Goal: Information Seeking & Learning: Learn about a topic

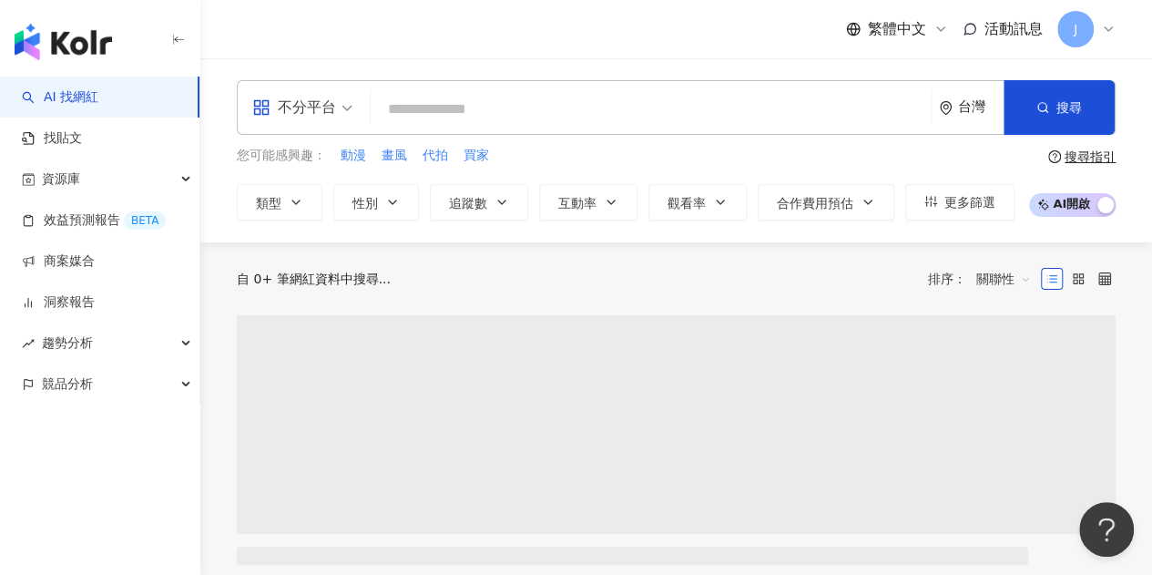
click at [527, 115] on input "search" at bounding box center [650, 109] width 545 height 35
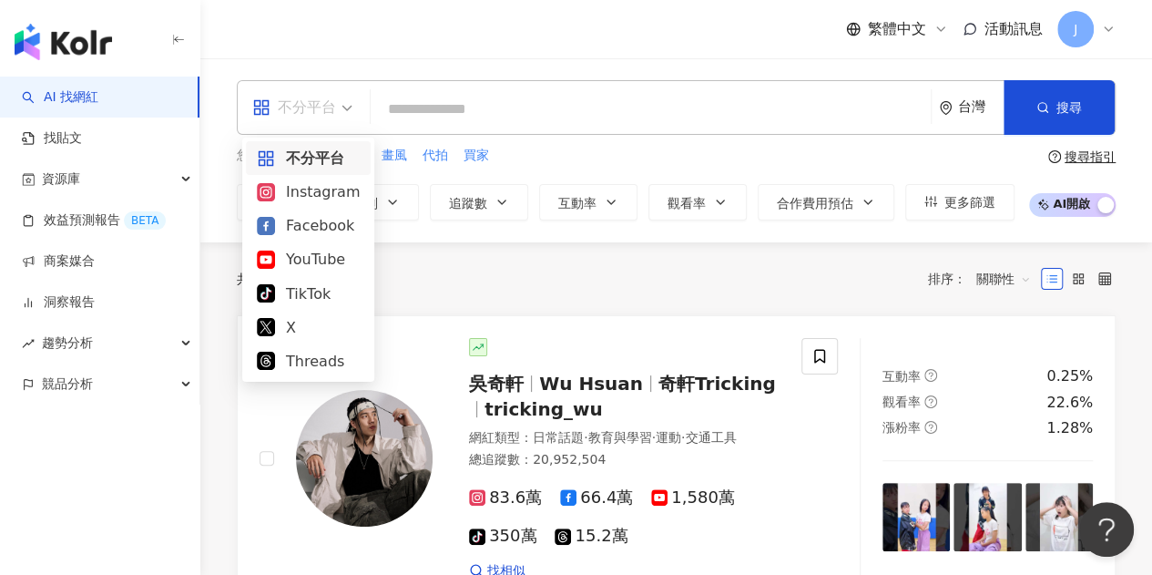
click at [311, 90] on input "search" at bounding box center [302, 95] width 100 height 29
click at [296, 294] on div "TikTok" at bounding box center [308, 293] width 103 height 23
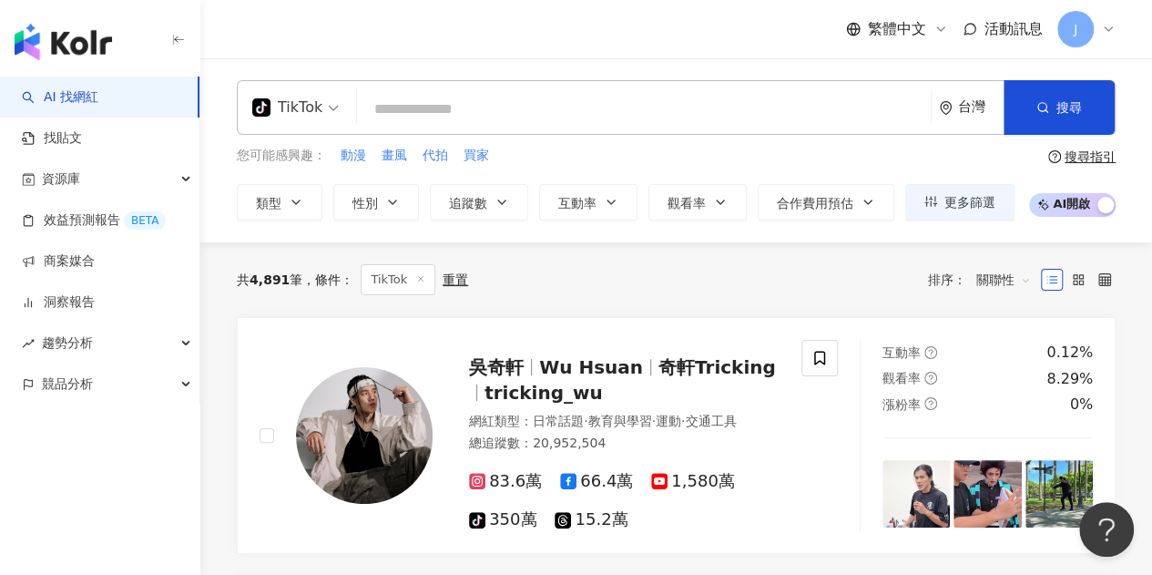
click at [417, 109] on input "search" at bounding box center [643, 109] width 559 height 35
paste input "***"
type input "***"
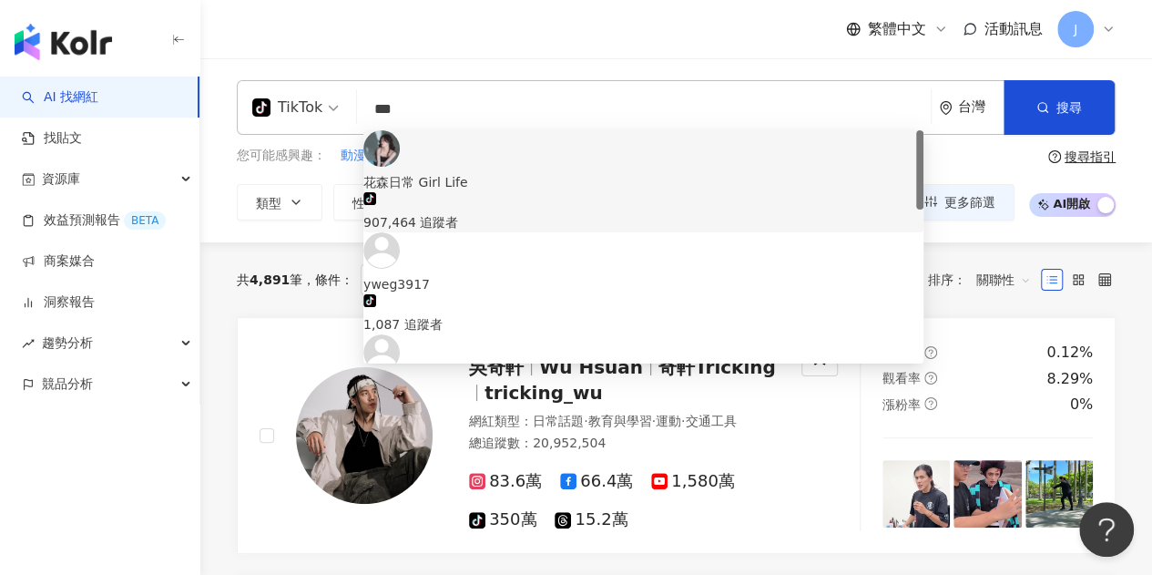
click at [456, 172] on div "花森日常 Girl Life" at bounding box center [643, 182] width 560 height 20
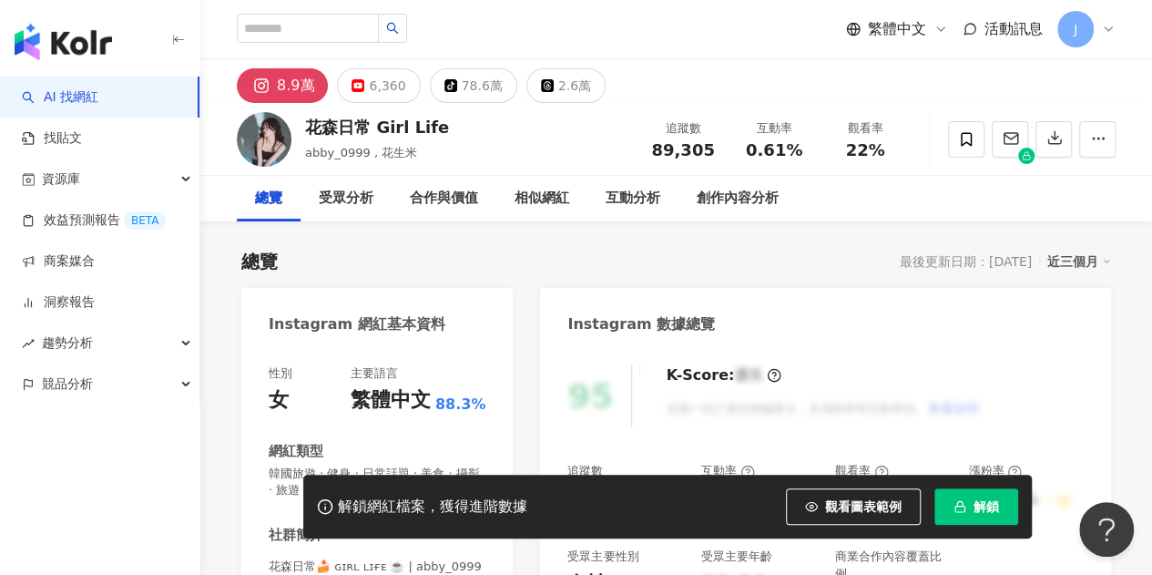
click at [976, 513] on span "解鎖" at bounding box center [985, 506] width 25 height 15
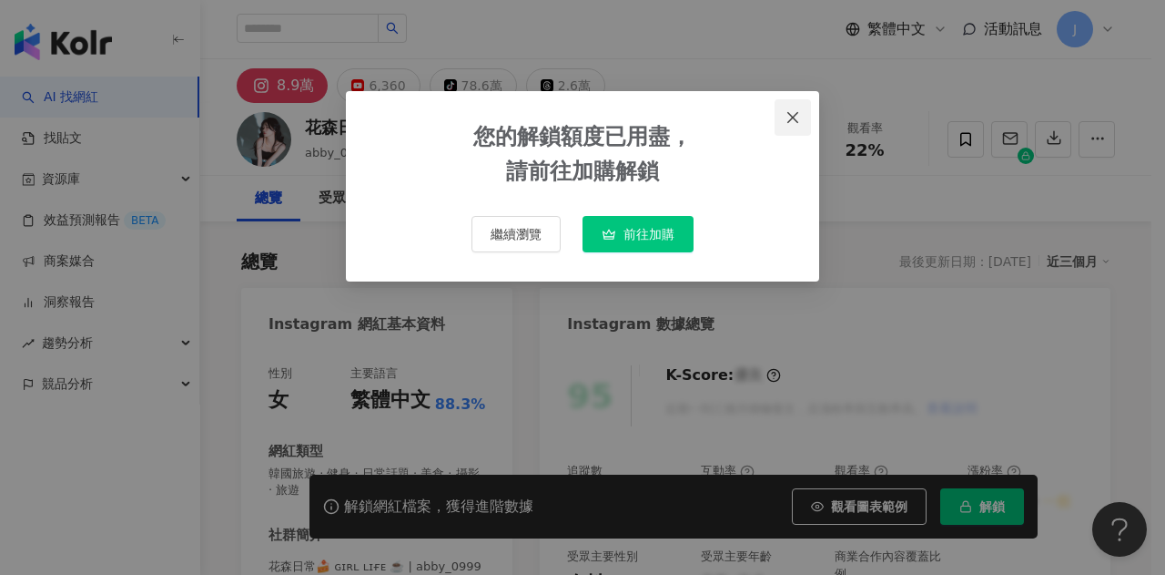
click at [790, 111] on icon "close" at bounding box center [793, 117] width 15 height 15
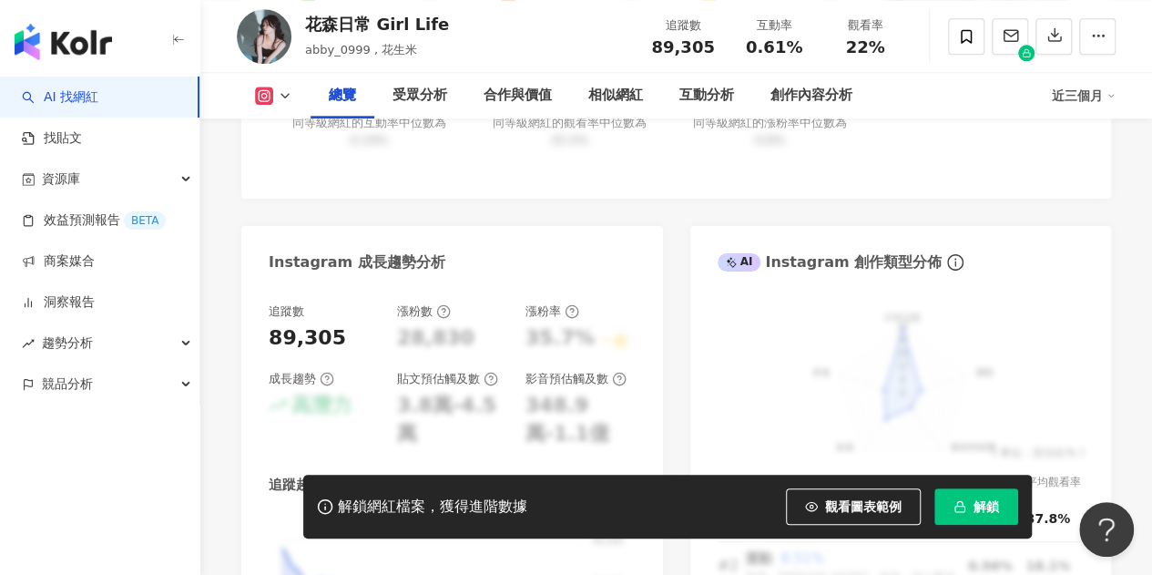
scroll to position [728, 0]
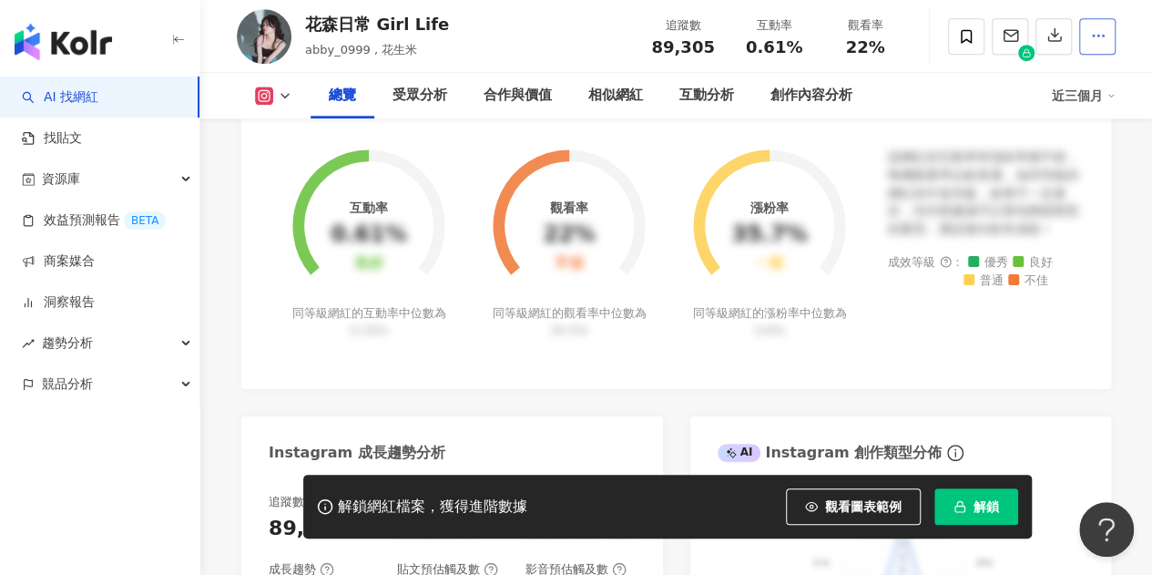
click at [1079, 43] on button "button" at bounding box center [1097, 36] width 36 height 36
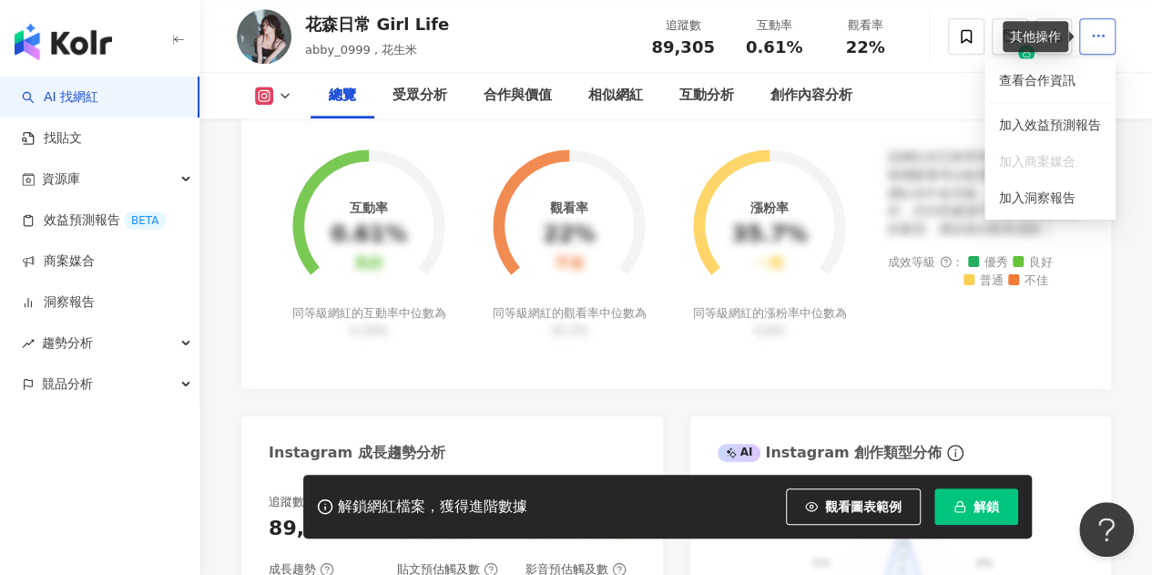
click at [1088, 27] on button "button" at bounding box center [1097, 36] width 36 height 36
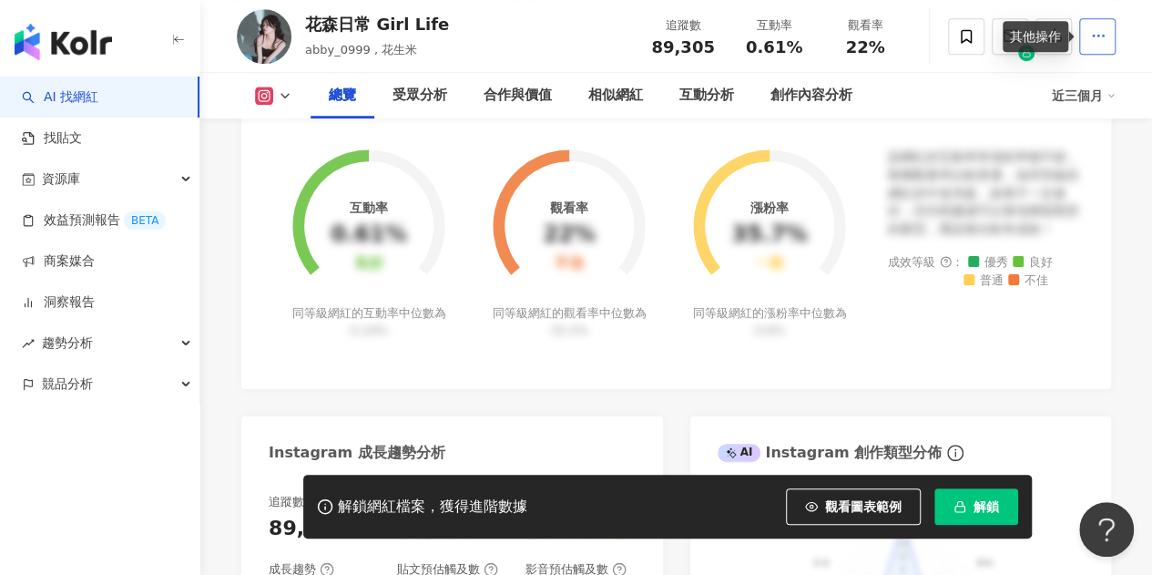
click at [1095, 50] on button "button" at bounding box center [1097, 36] width 36 height 36
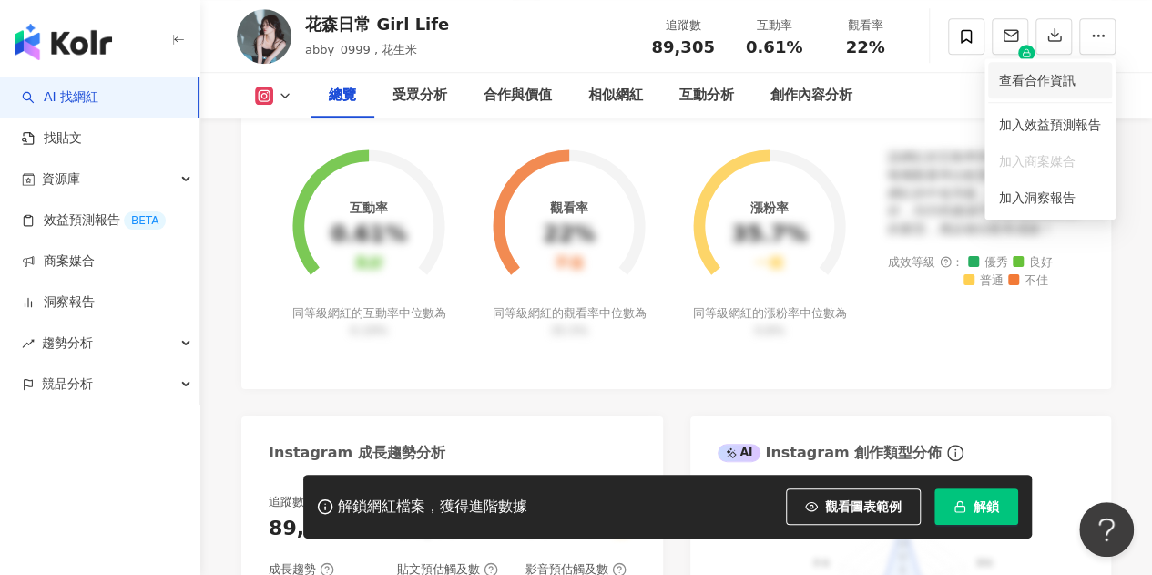
click at [1060, 90] on li "查看合作資訊" at bounding box center [1050, 80] width 124 height 36
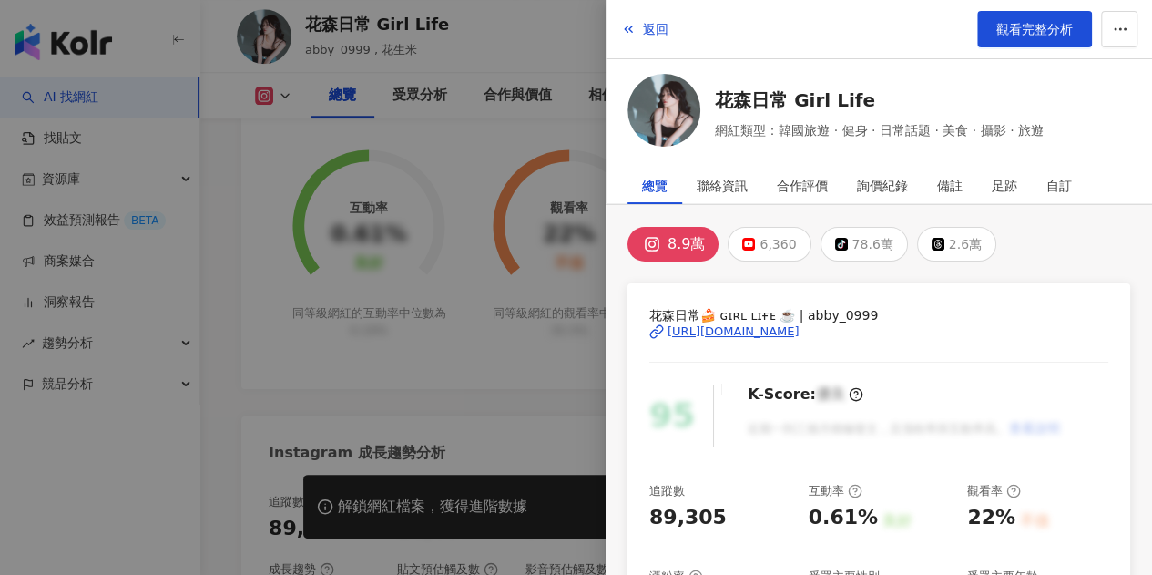
click at [479, 210] on div at bounding box center [576, 287] width 1152 height 575
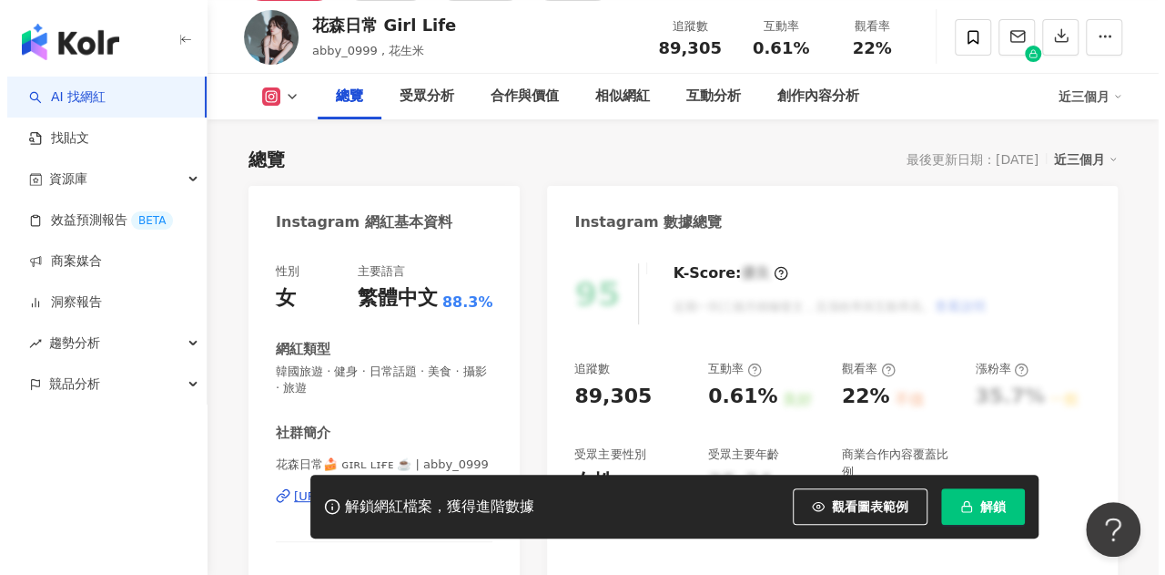
scroll to position [0, 0]
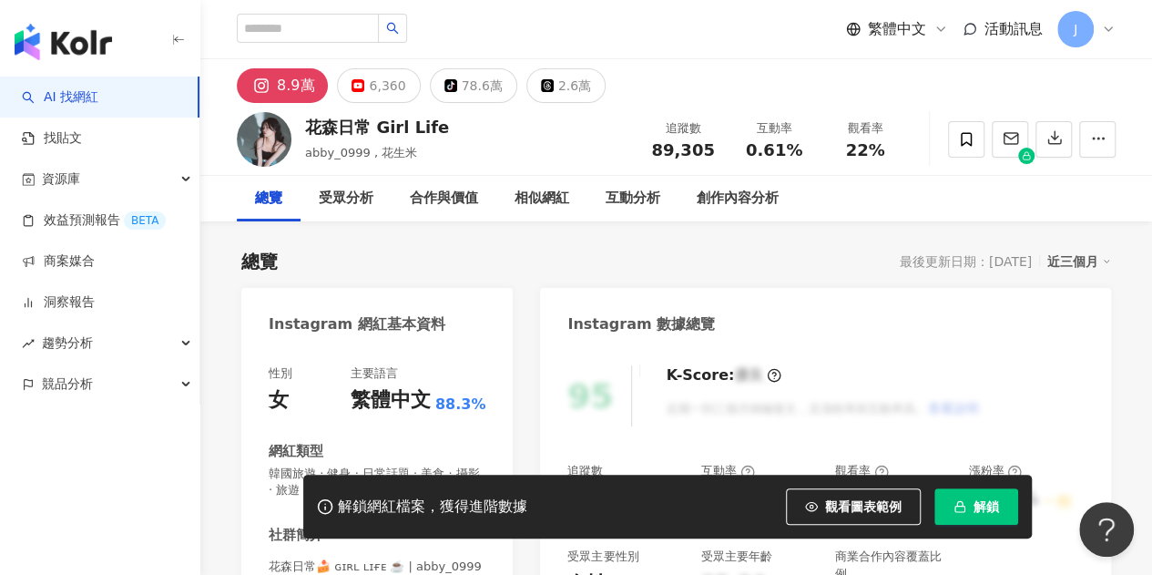
click at [1094, 22] on div "J" at bounding box center [1086, 29] width 58 height 36
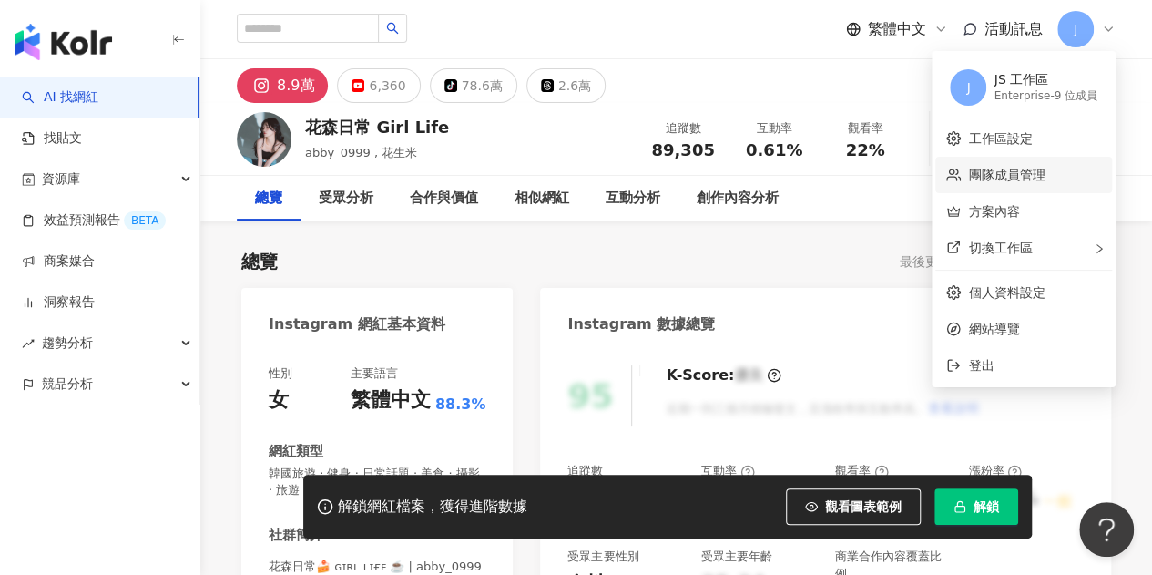
click at [1021, 179] on link "團隊成員管理" at bounding box center [1006, 175] width 76 height 15
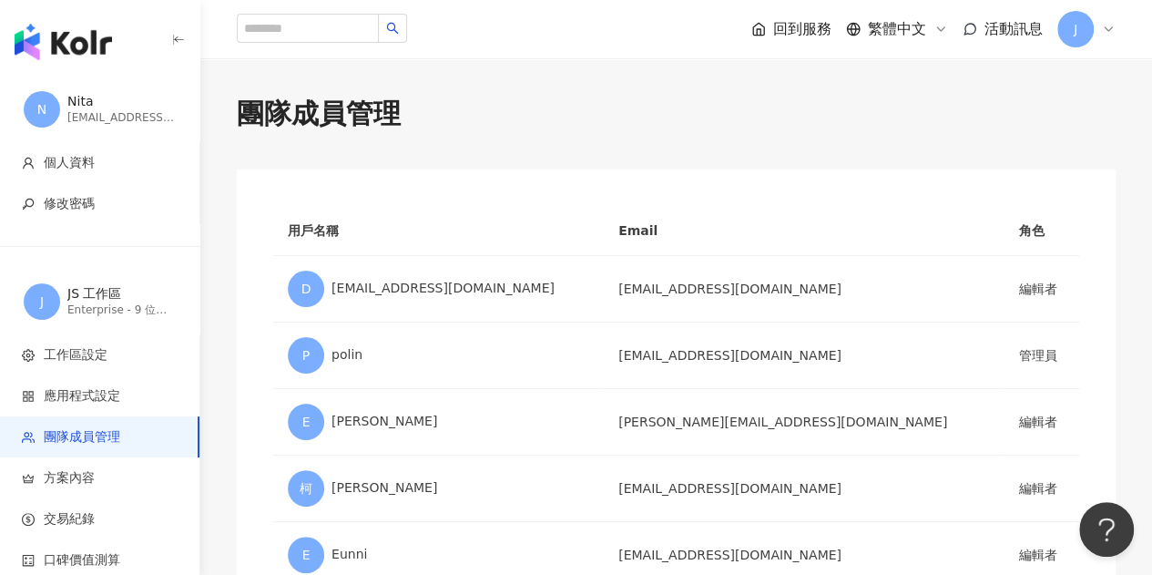
click at [1105, 26] on icon at bounding box center [1108, 29] width 15 height 15
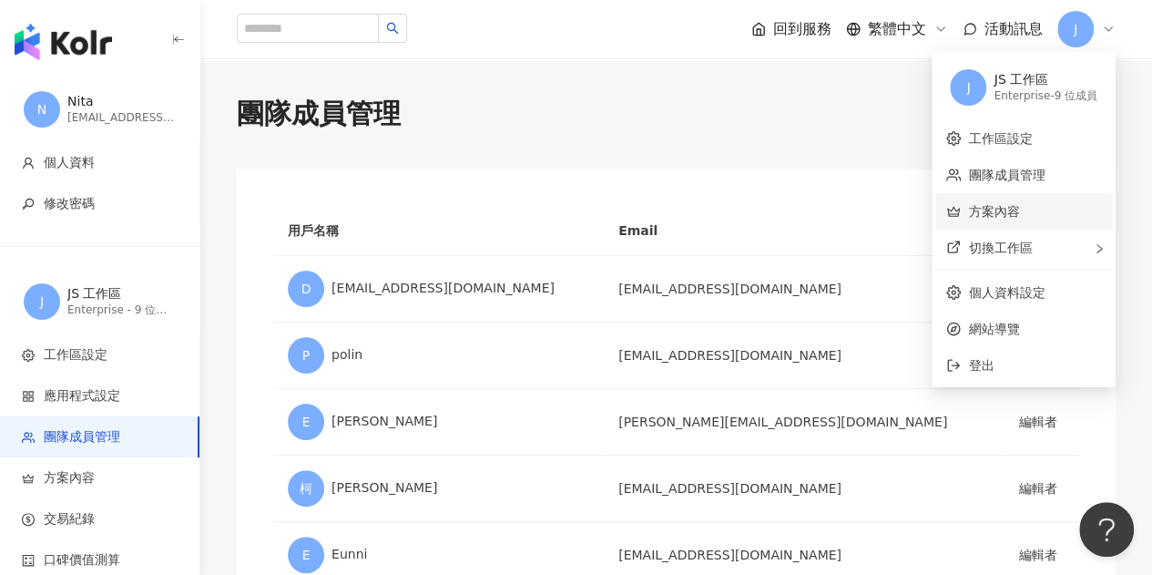
click at [1018, 219] on link "方案內容" at bounding box center [993, 211] width 51 height 15
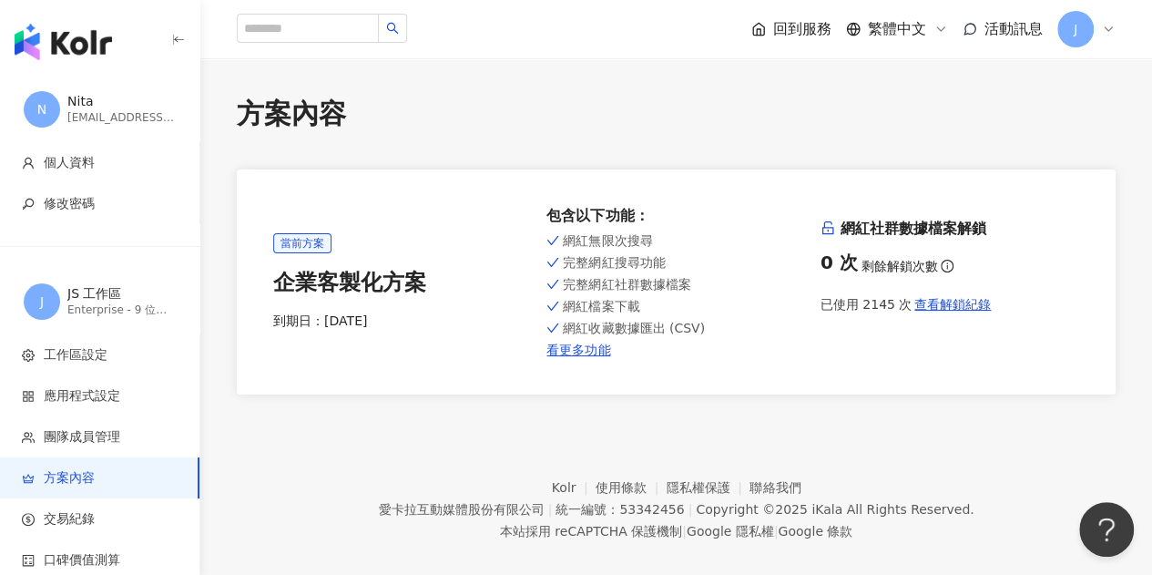
click at [1109, 26] on icon at bounding box center [1108, 29] width 15 height 15
click at [756, 207] on div "包含以下功能 ：" at bounding box center [675, 216] width 259 height 20
click at [967, 308] on span "查看解鎖紀錄" at bounding box center [952, 304] width 76 height 15
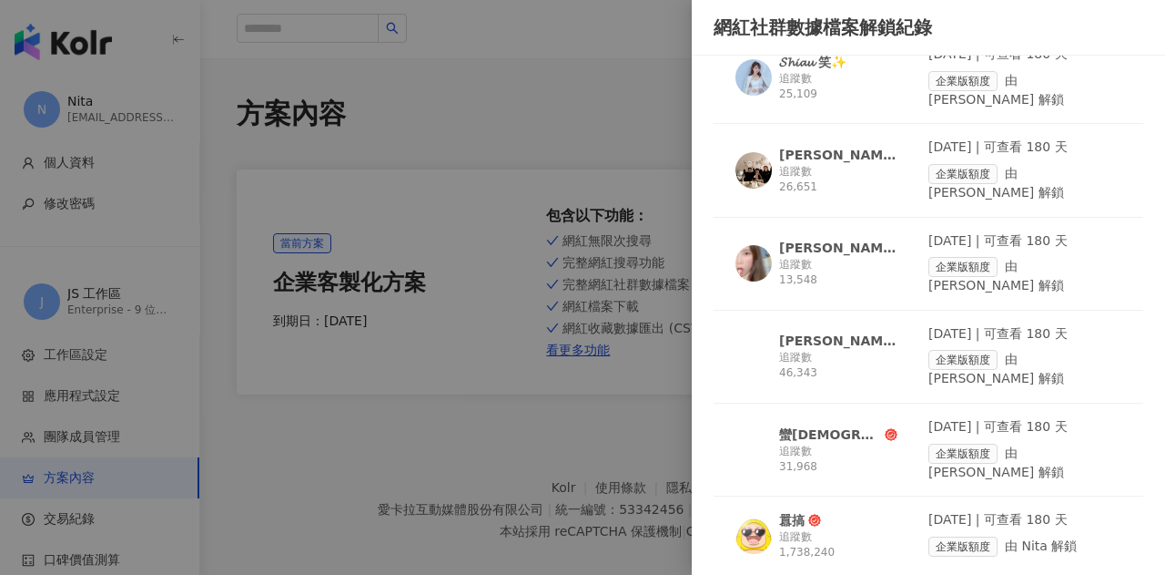
scroll to position [6078, 0]
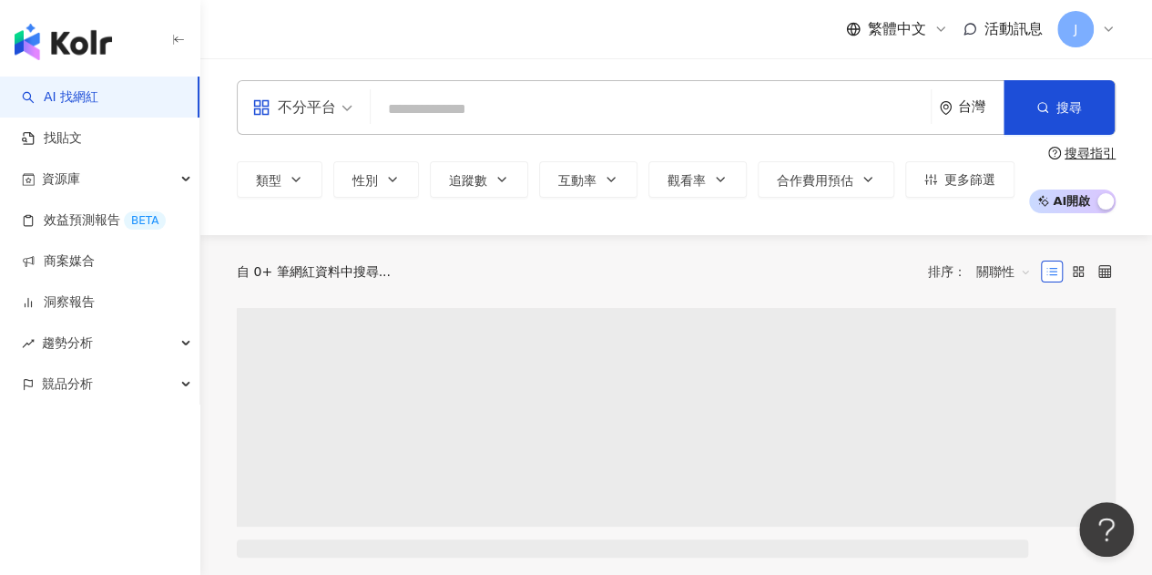
click at [640, 108] on input "search" at bounding box center [650, 109] width 545 height 35
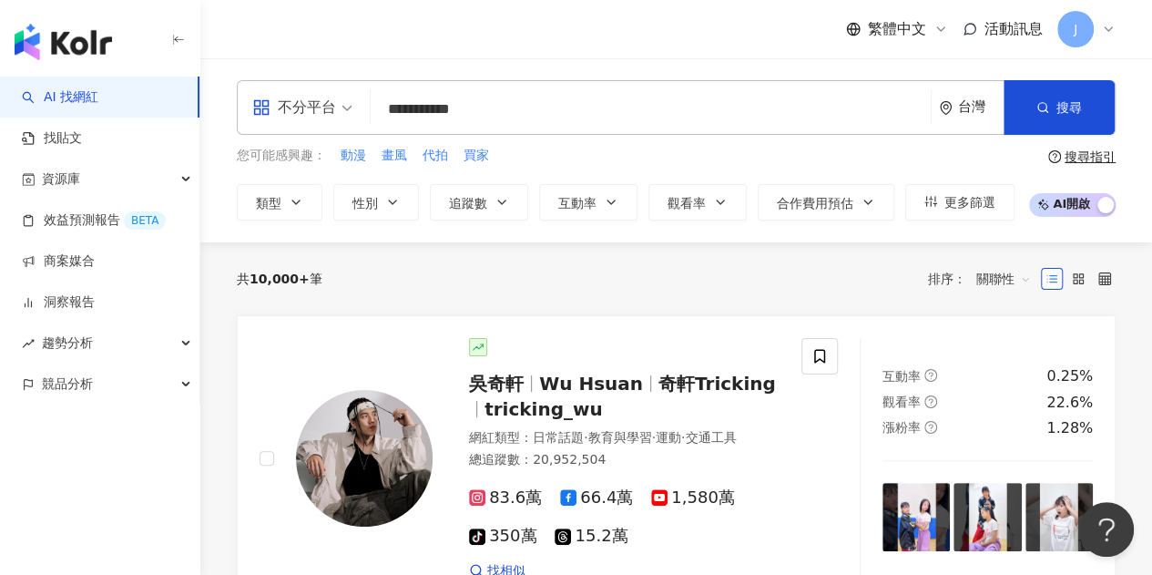
type input "**********"
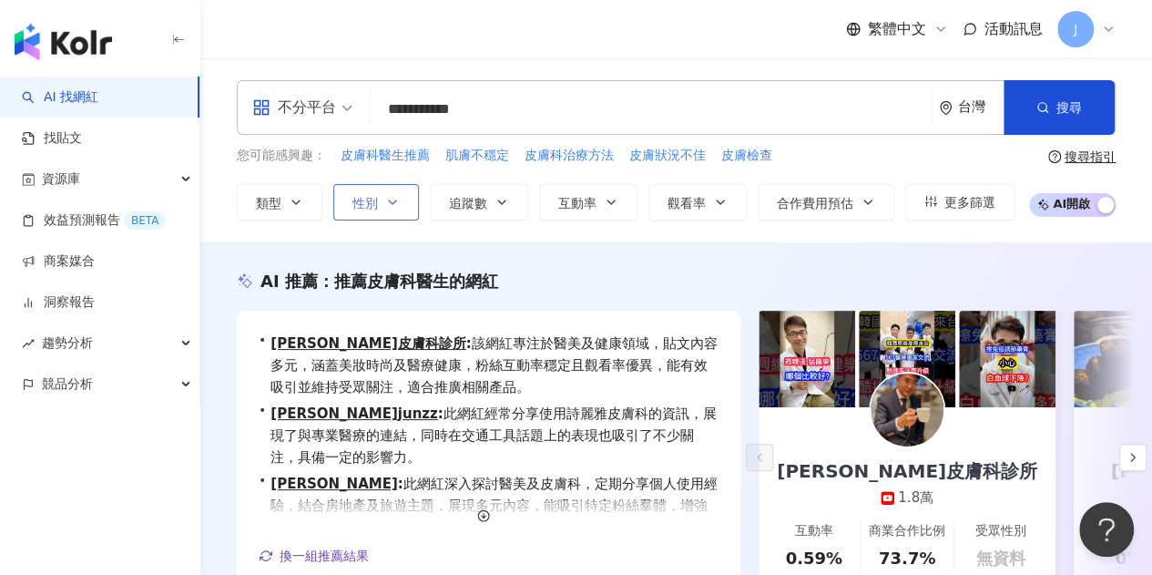
click at [352, 209] on span "性別" at bounding box center [364, 203] width 25 height 15
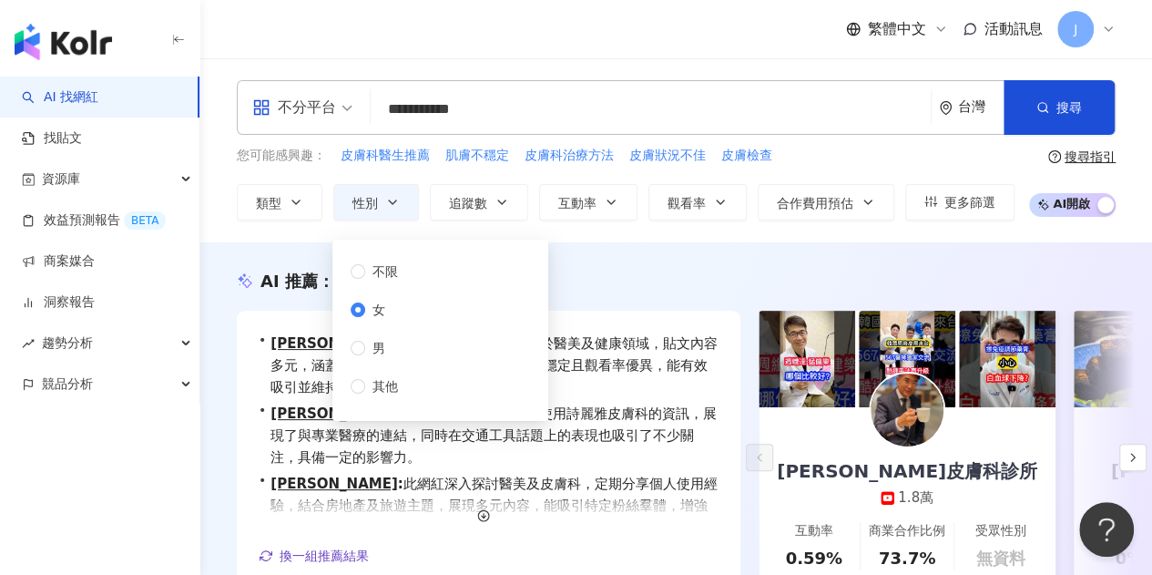
click at [767, 40] on div "繁體中文 活動訊息 J" at bounding box center [676, 29] width 879 height 58
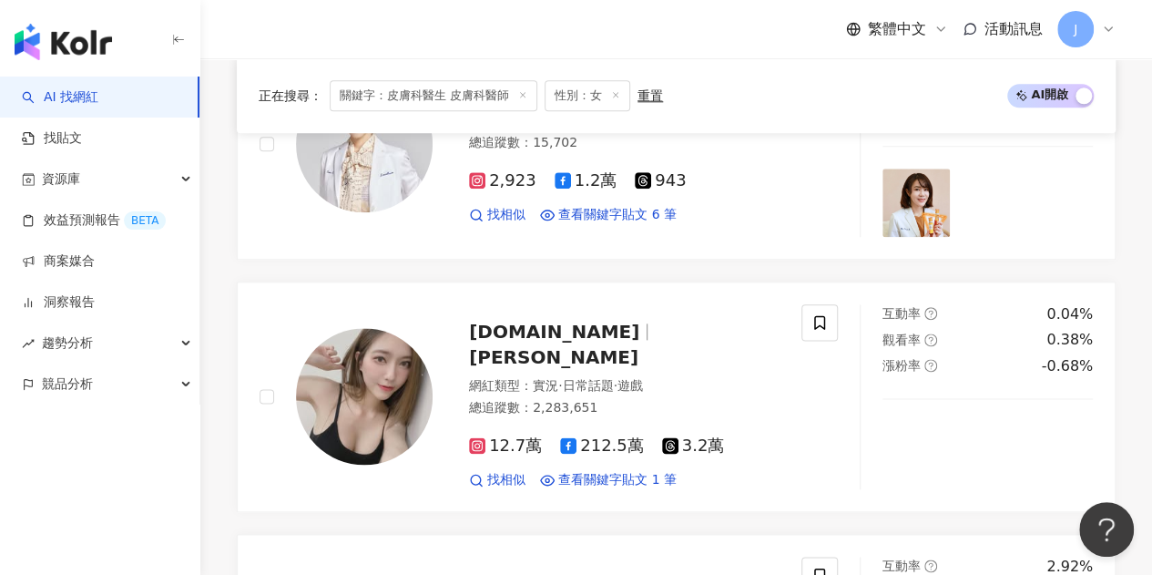
scroll to position [794, 0]
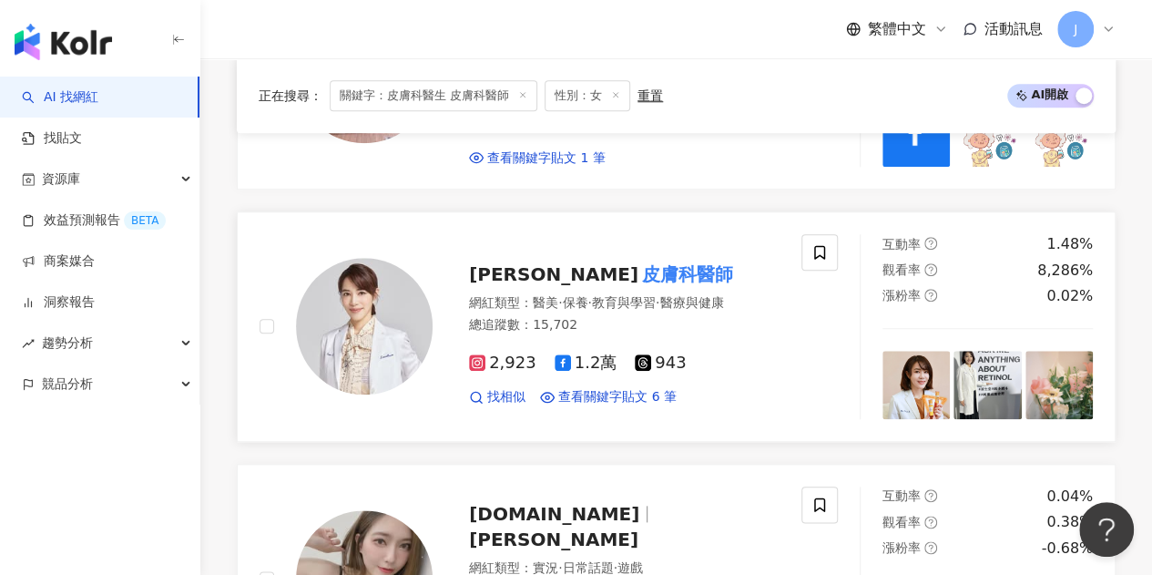
click at [638, 264] on mark "皮膚科醫師" at bounding box center [687, 273] width 98 height 29
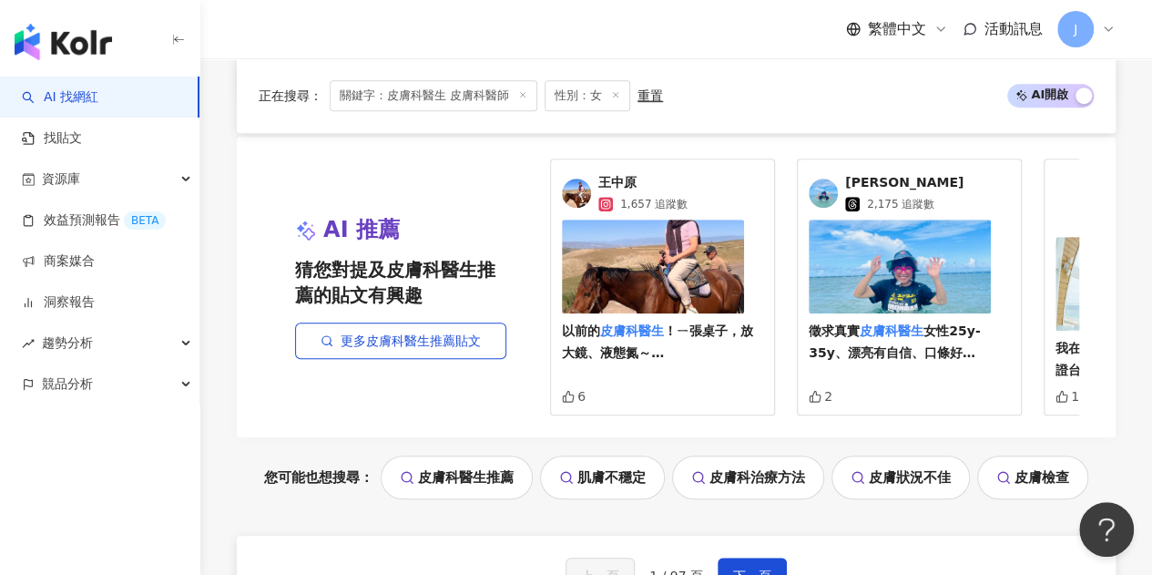
scroll to position [4072, 0]
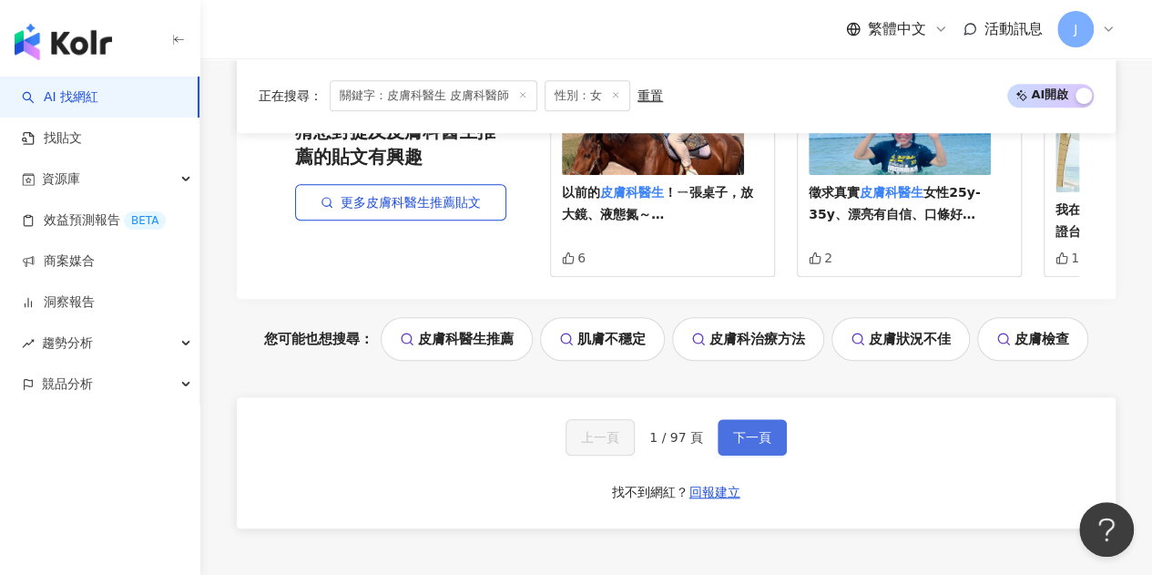
click at [736, 430] on span "下一頁" at bounding box center [752, 437] width 38 height 15
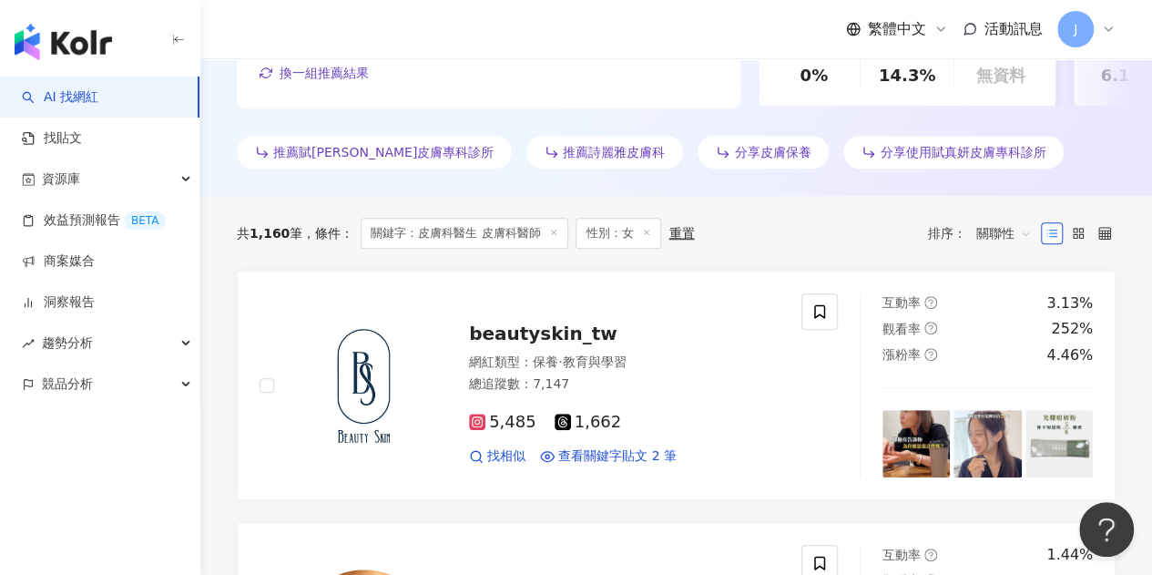
scroll to position [608, 0]
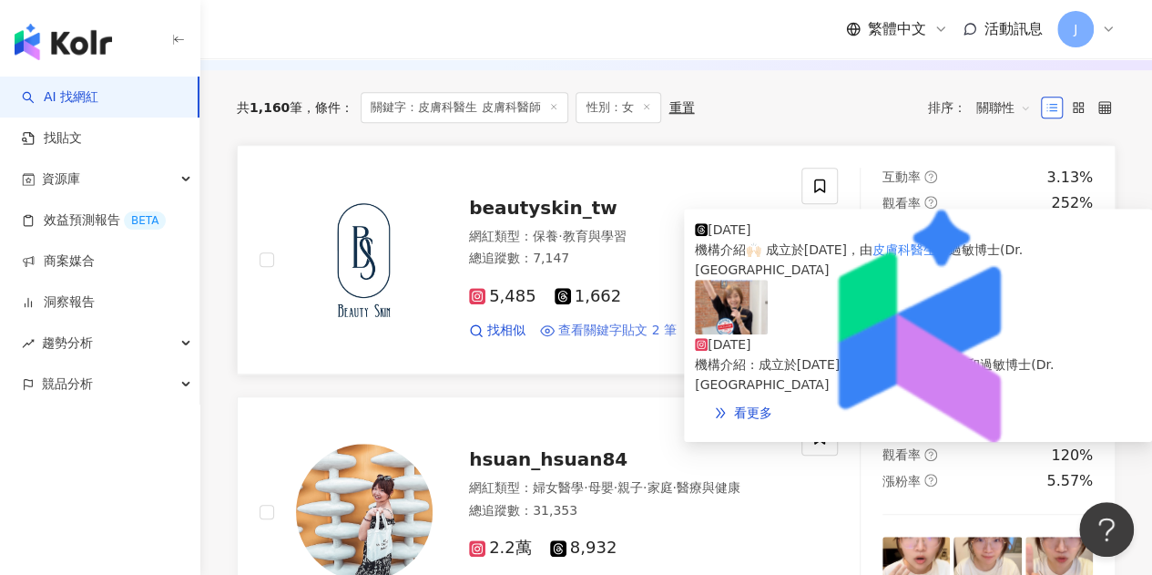
click at [653, 329] on span "查看關鍵字貼文 2 筆" at bounding box center [617, 330] width 118 height 18
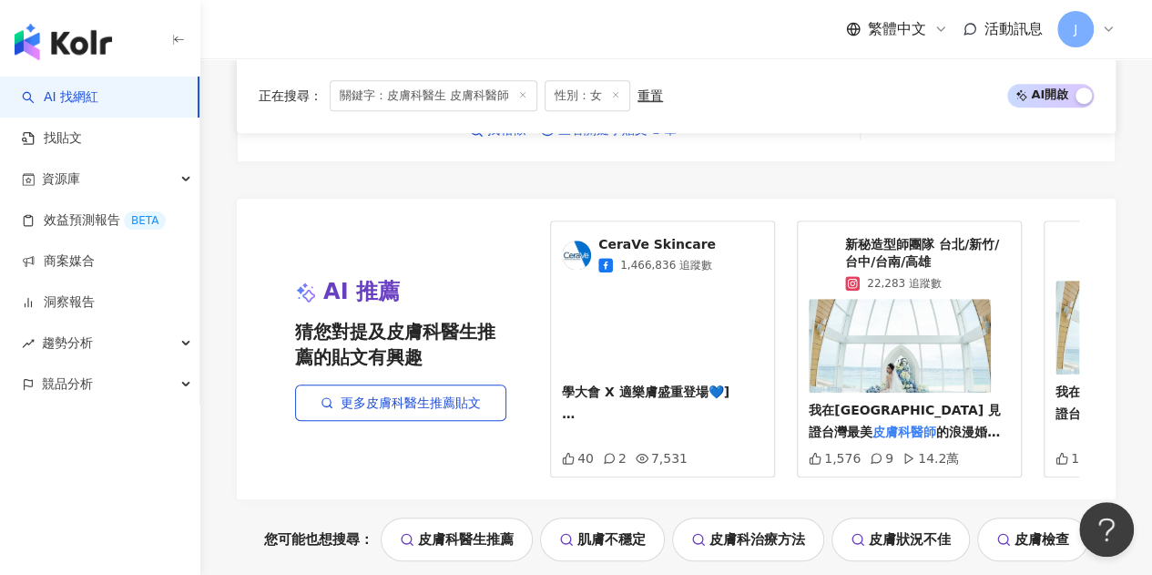
scroll to position [4068, 0]
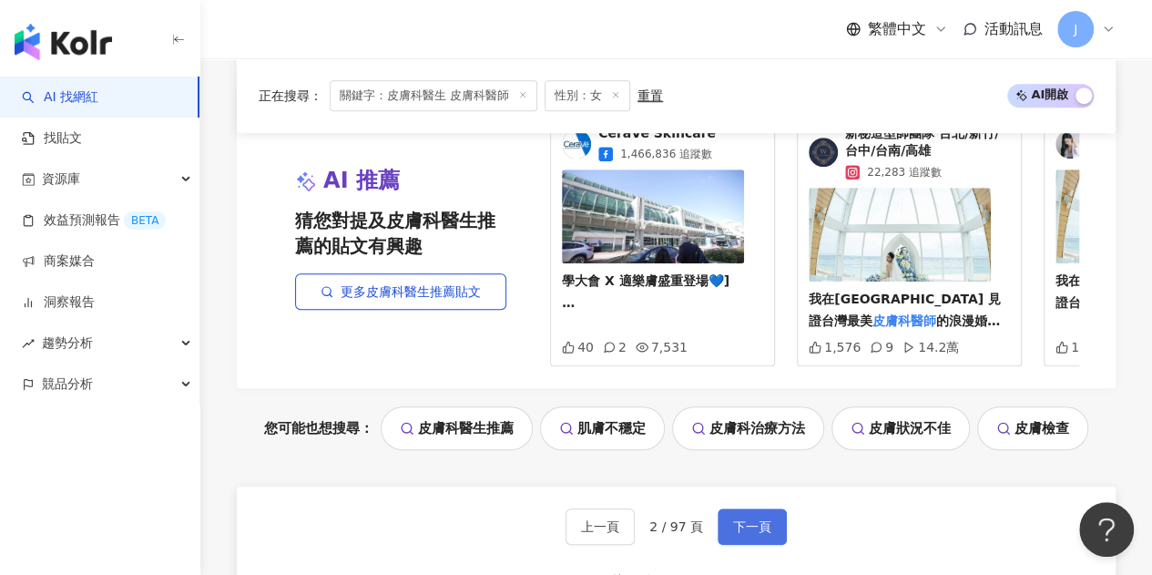
click at [758, 519] on span "下一頁" at bounding box center [752, 526] width 38 height 15
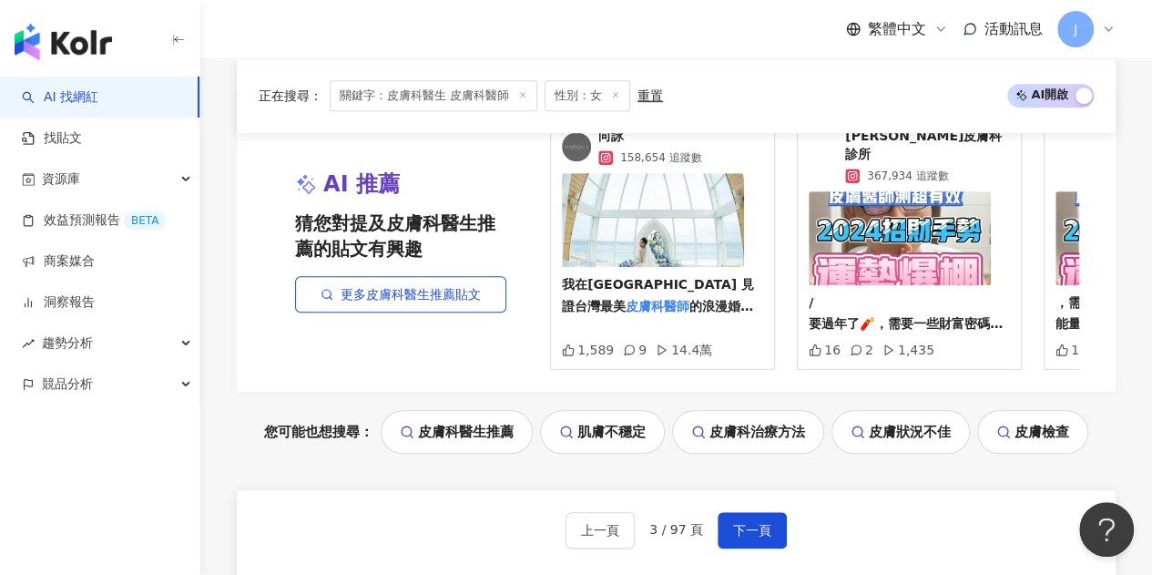
scroll to position [3995, 0]
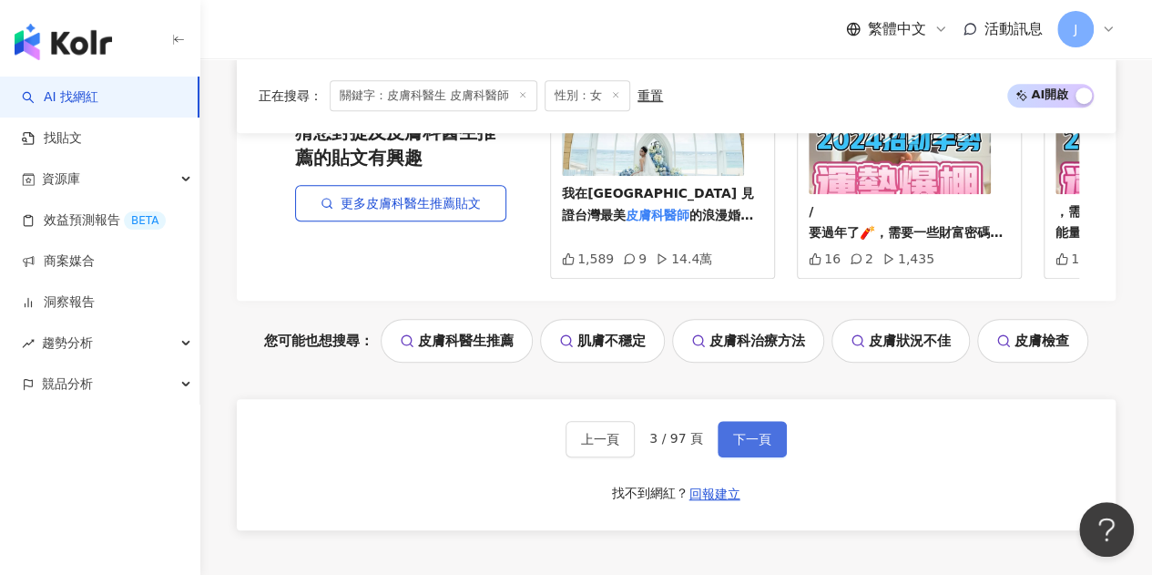
click at [748, 432] on span "下一頁" at bounding box center [752, 439] width 38 height 15
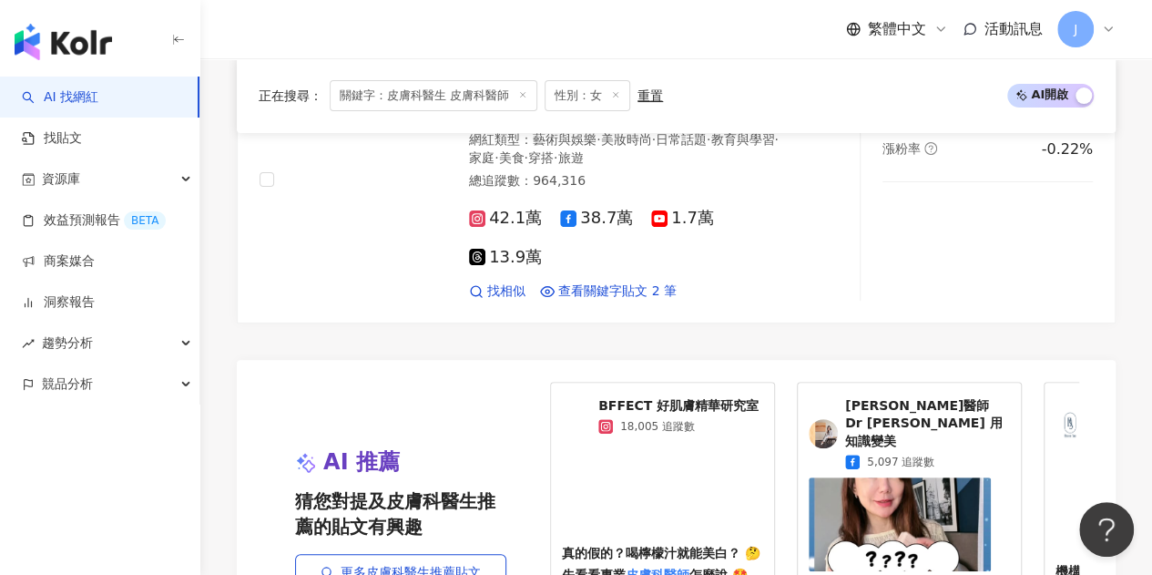
scroll to position [3915, 0]
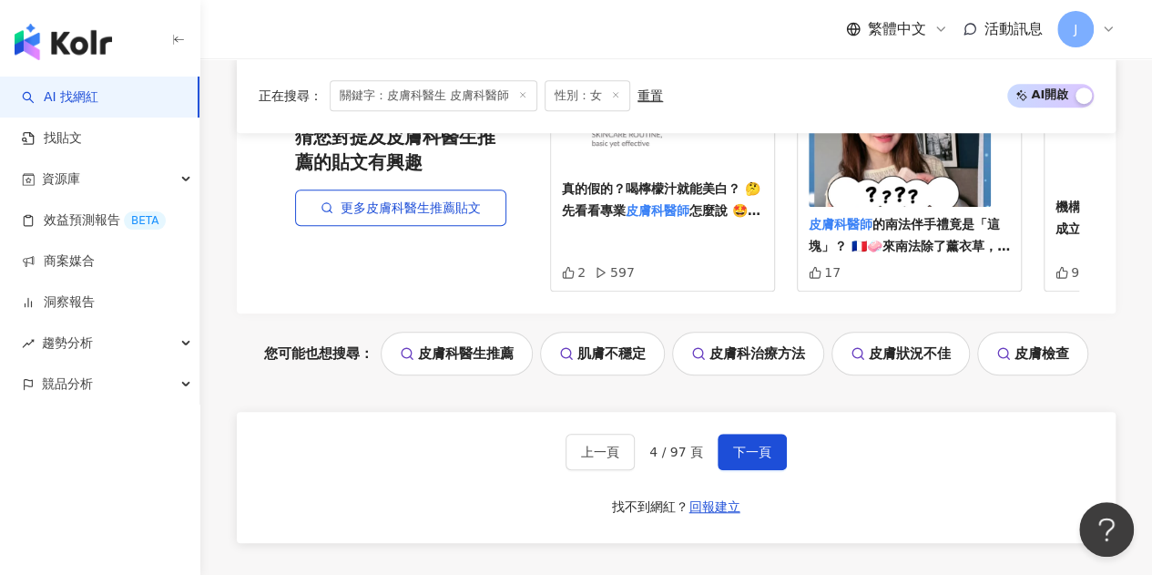
click at [743, 444] on span "下一頁" at bounding box center [752, 451] width 38 height 15
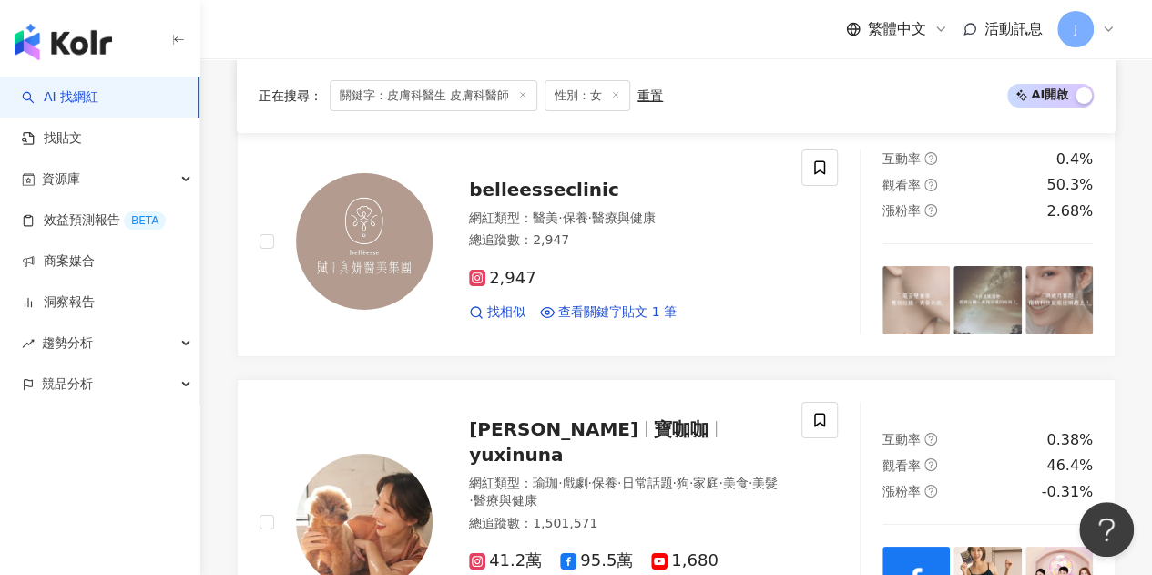
scroll to position [3096, 0]
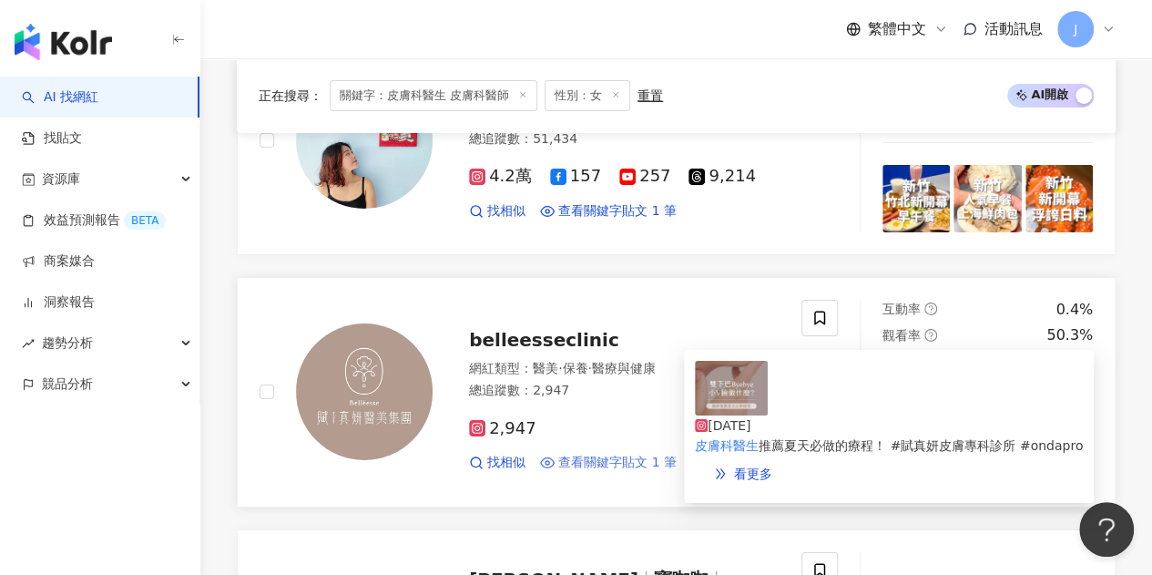
click at [628, 453] on span "查看關鍵字貼文 1 筆" at bounding box center [617, 462] width 118 height 18
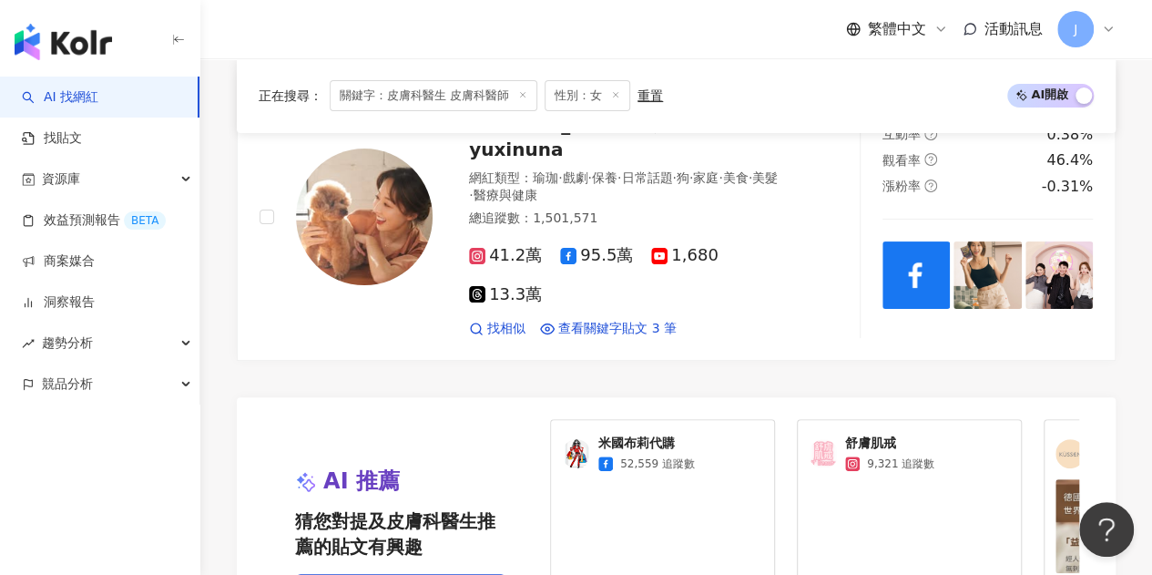
scroll to position [3824, 0]
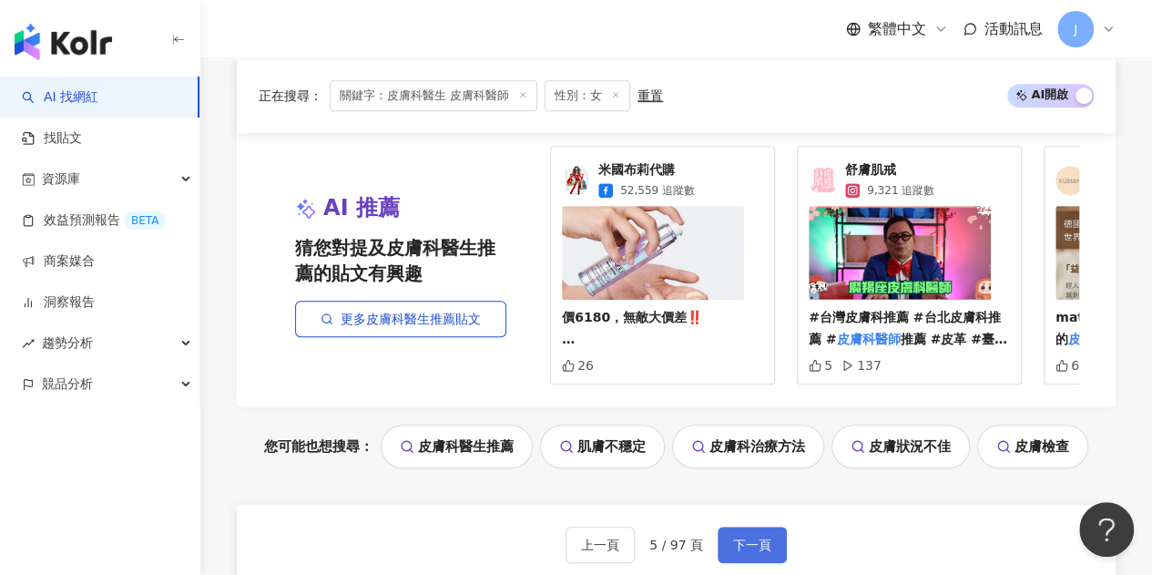
click at [761, 537] on span "下一頁" at bounding box center [752, 544] width 38 height 15
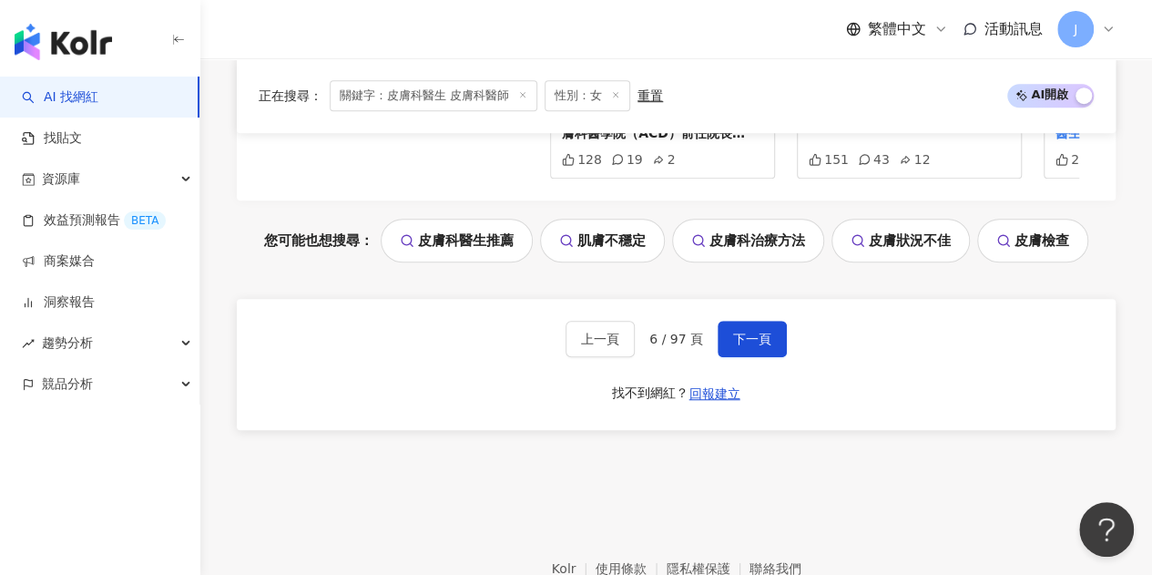
scroll to position [4014, 0]
click at [740, 332] on span "下一頁" at bounding box center [752, 338] width 38 height 15
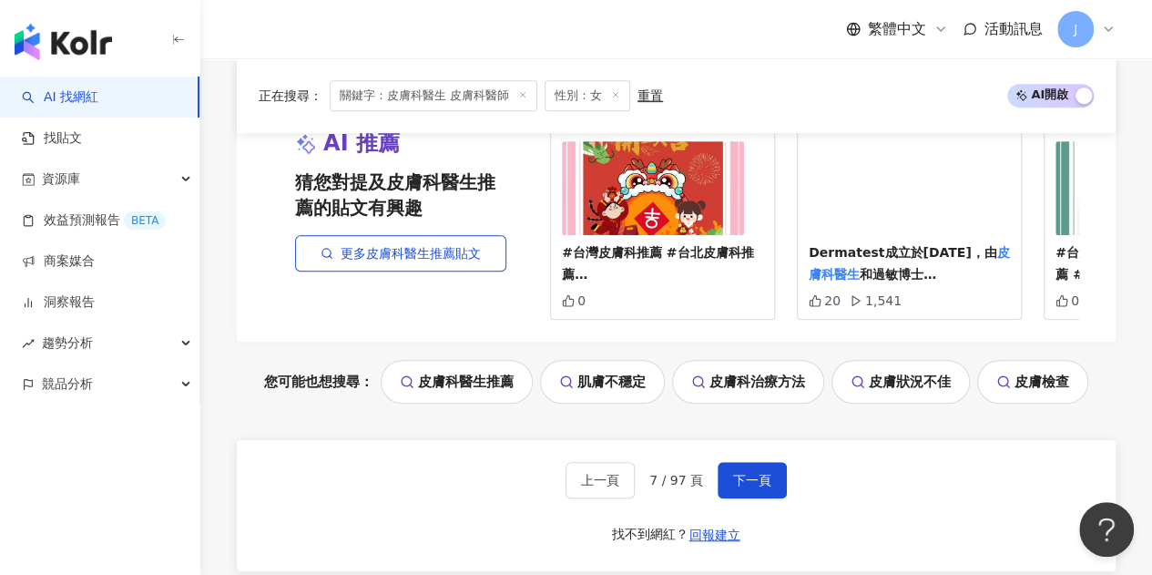
scroll to position [4024, 0]
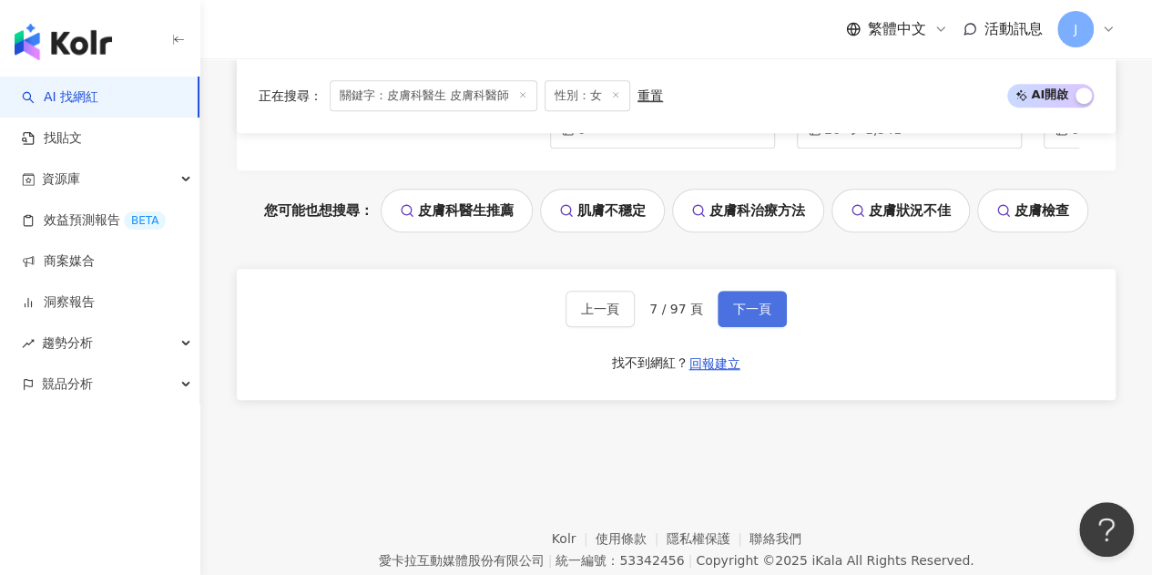
click at [759, 301] on span "下一頁" at bounding box center [752, 308] width 38 height 15
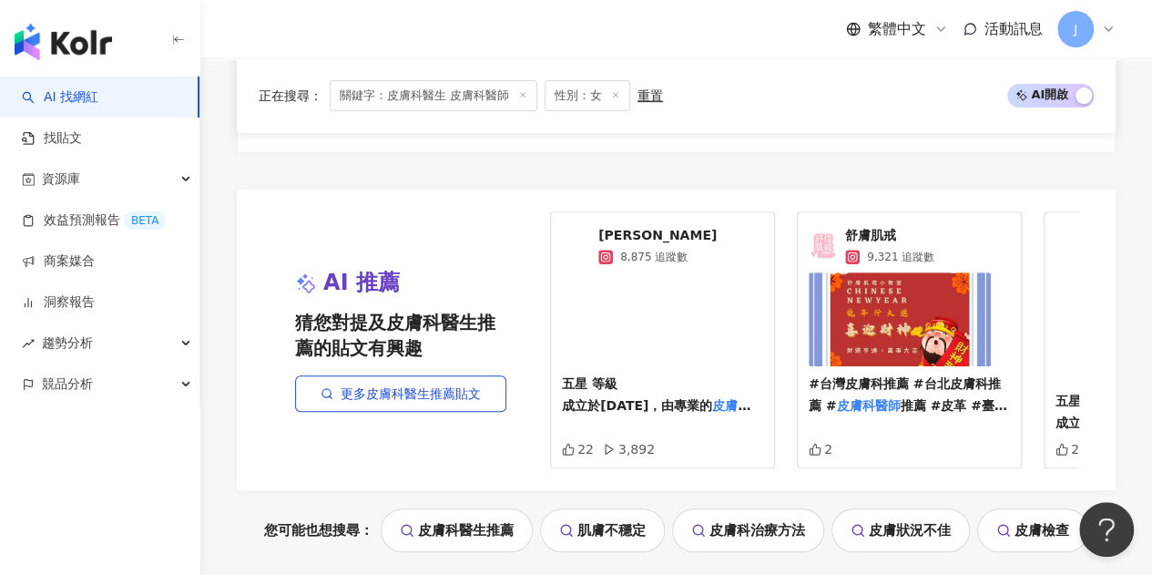
scroll to position [3915, 0]
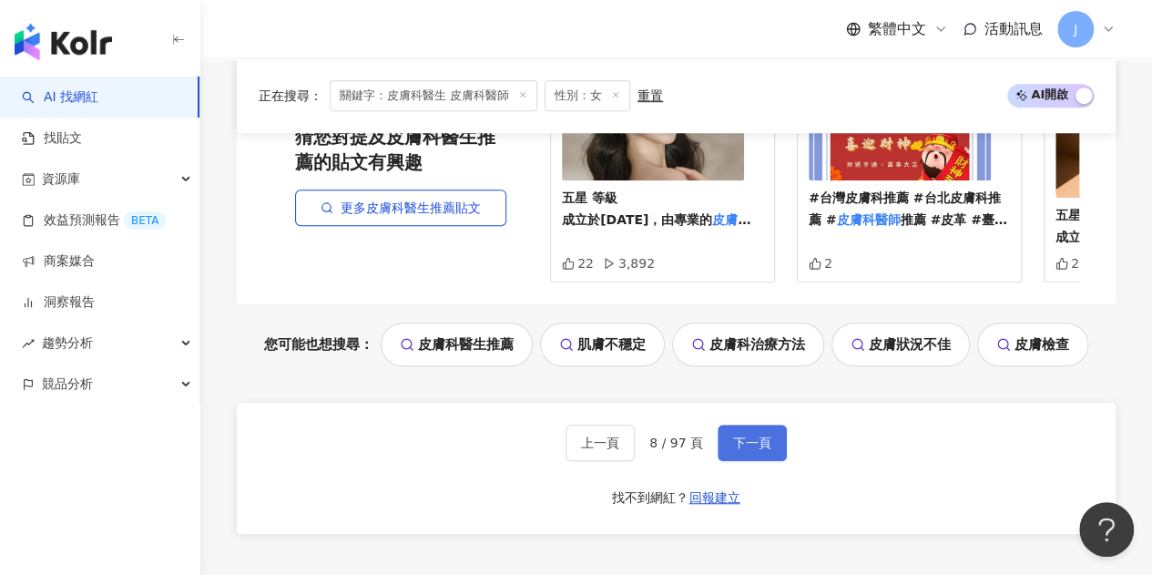
click at [749, 435] on span "下一頁" at bounding box center [752, 442] width 38 height 15
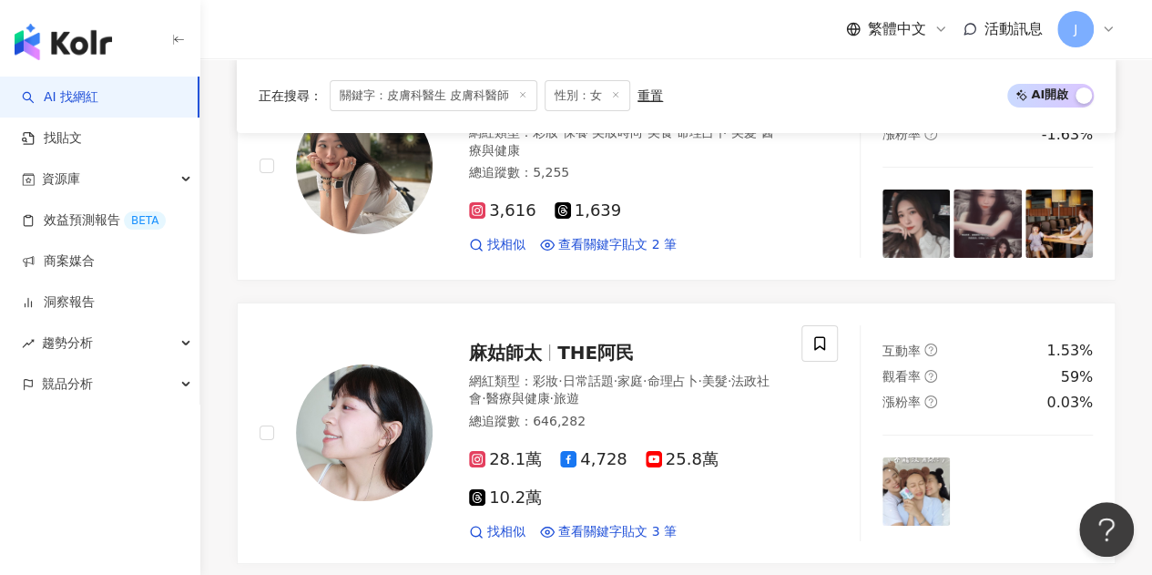
scroll to position [3096, 0]
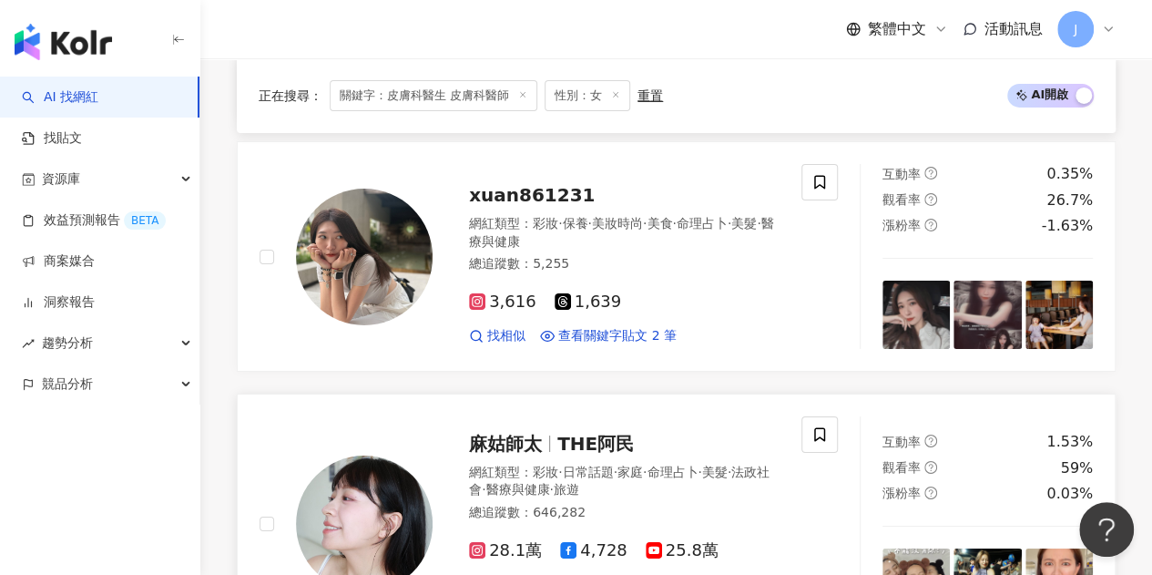
click at [561, 432] on span "THE阿民" at bounding box center [595, 443] width 76 height 22
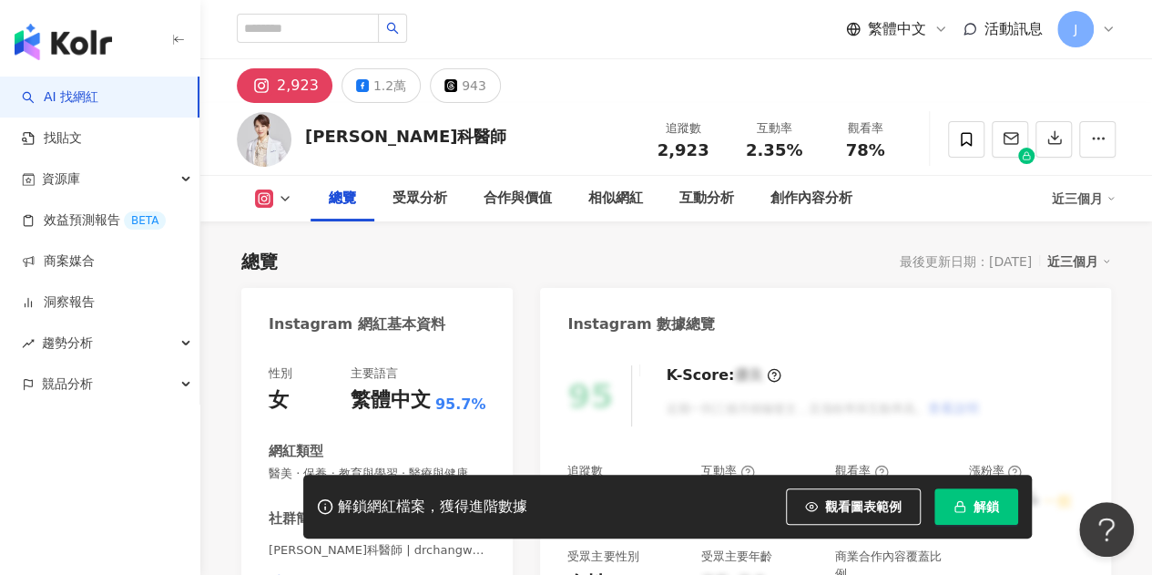
scroll to position [273, 0]
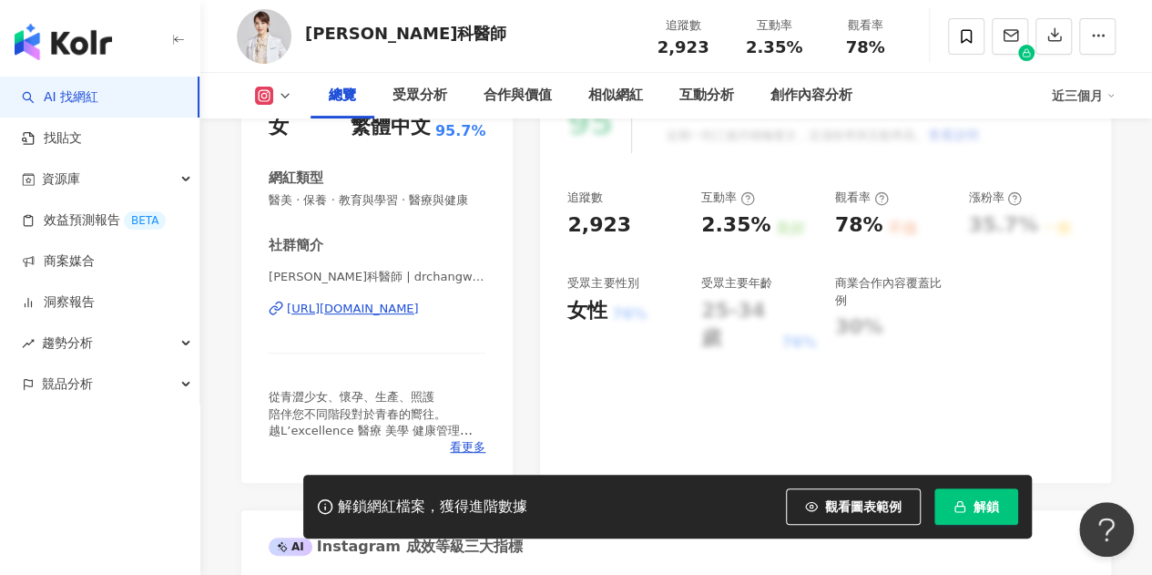
click at [430, 336] on div "張瑋庭皮膚科醫師 | drchangweiting https://www.instagram.com/drchangweiting/" at bounding box center [377, 322] width 217 height 107
click at [419, 317] on div "https://www.instagram.com/drchangweiting/" at bounding box center [353, 308] width 132 height 16
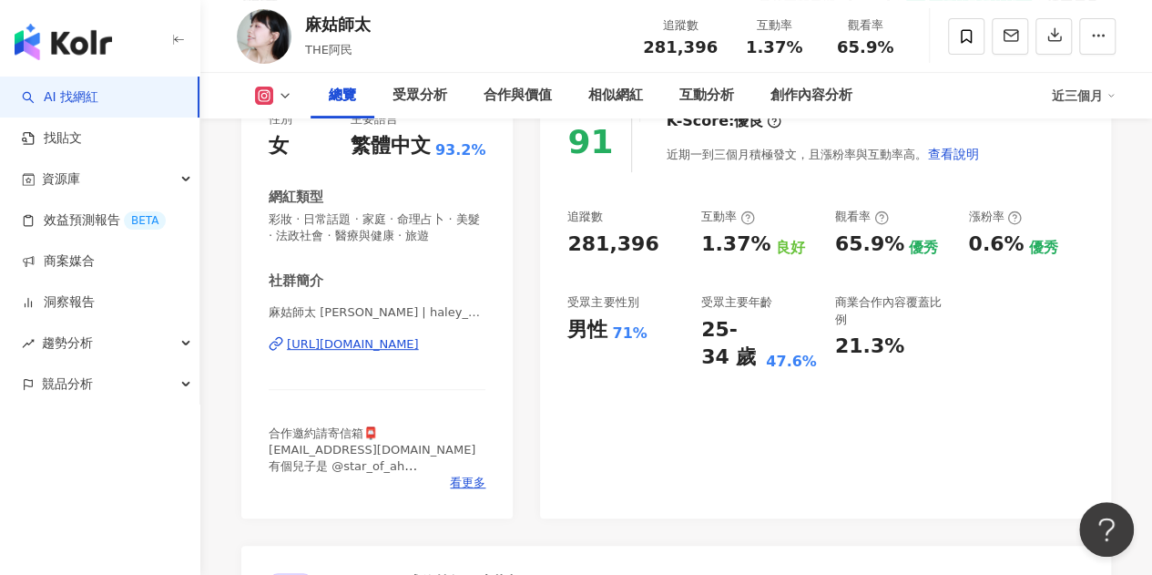
scroll to position [273, 0]
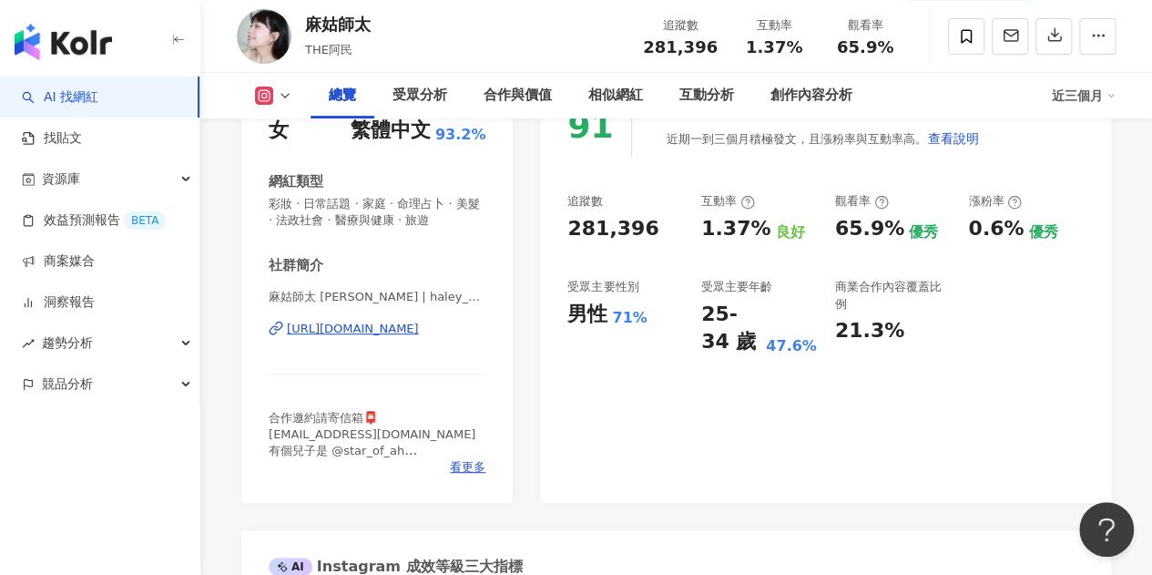
click at [419, 327] on div "https://www.instagram.com/haley_duu/" at bounding box center [353, 328] width 132 height 16
